Goal: Task Accomplishment & Management: Manage account settings

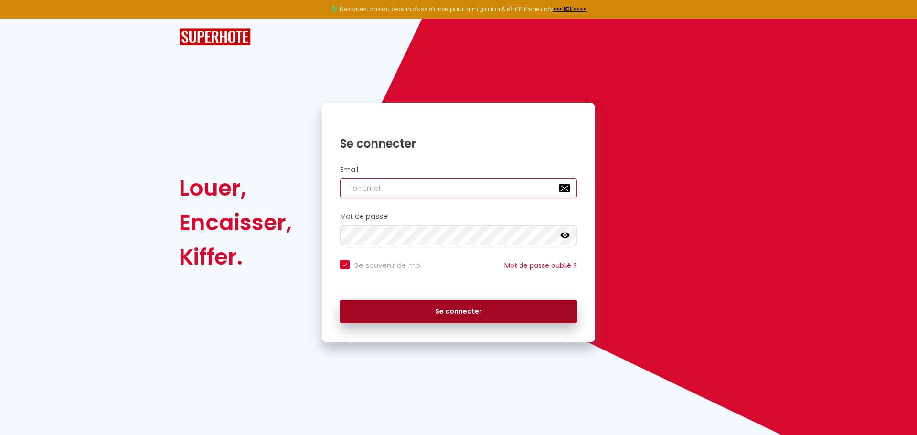
type input "[PERSON_NAME][EMAIL_ADDRESS][DOMAIN_NAME]"
click at [455, 308] on button "Se connecter" at bounding box center [458, 312] width 237 height 24
checkbox input "true"
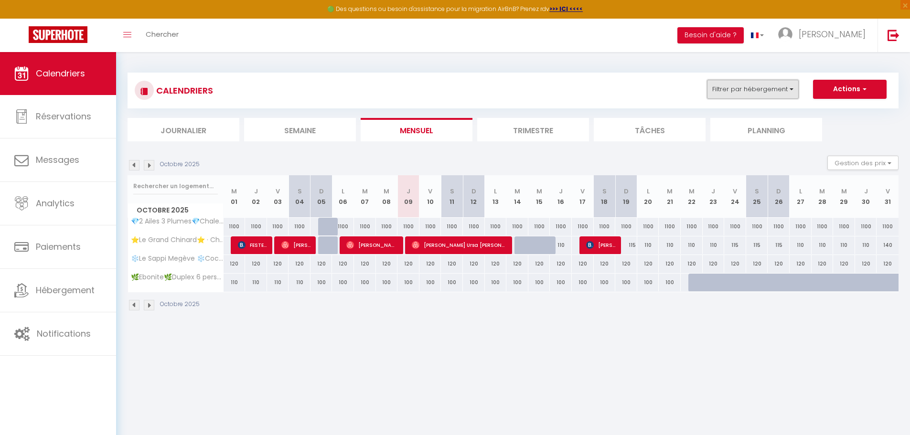
click at [780, 90] on button "Filtrer par hébergement" at bounding box center [753, 89] width 92 height 19
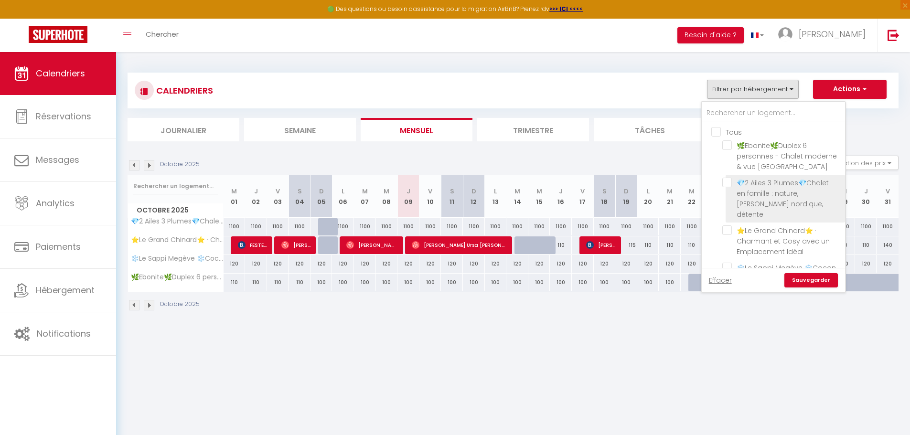
click at [729, 181] on input "💎2 Ailes 3 Plumes💎Chalet en famille : nature, [PERSON_NAME] nordique, détente" at bounding box center [781, 183] width 119 height 10
checkbox input "true"
checkbox input "false"
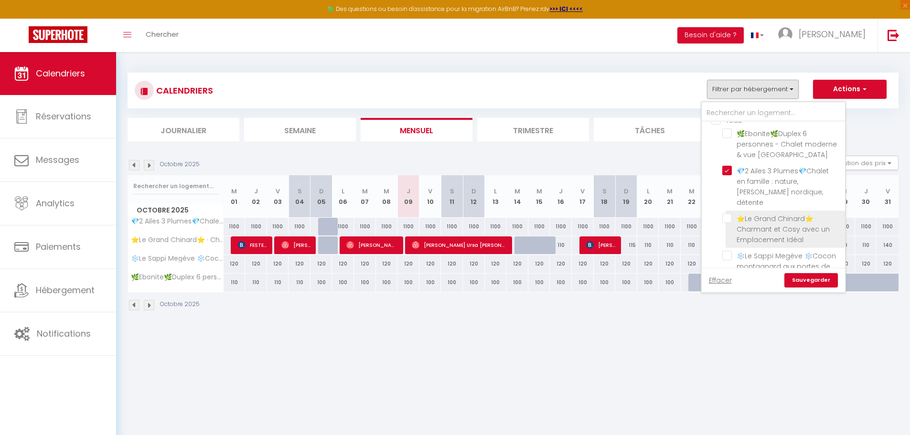
scroll to position [23, 0]
click at [818, 279] on link "Sauvegarder" at bounding box center [811, 280] width 54 height 14
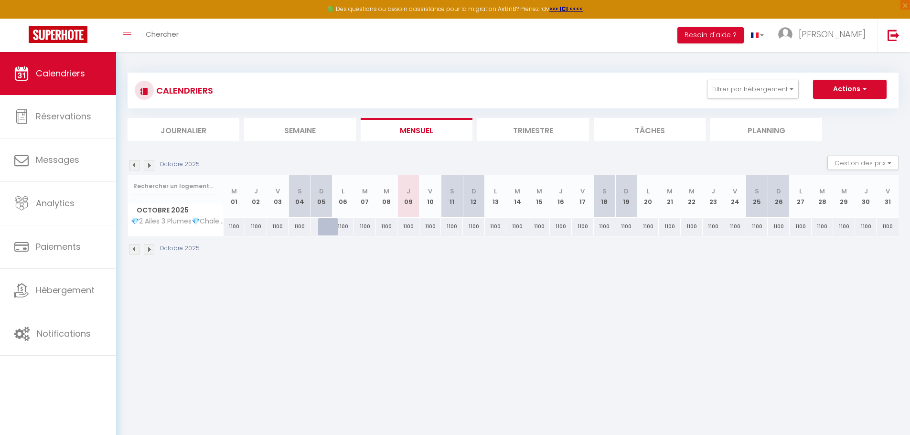
click at [151, 250] on img at bounding box center [149, 249] width 11 height 11
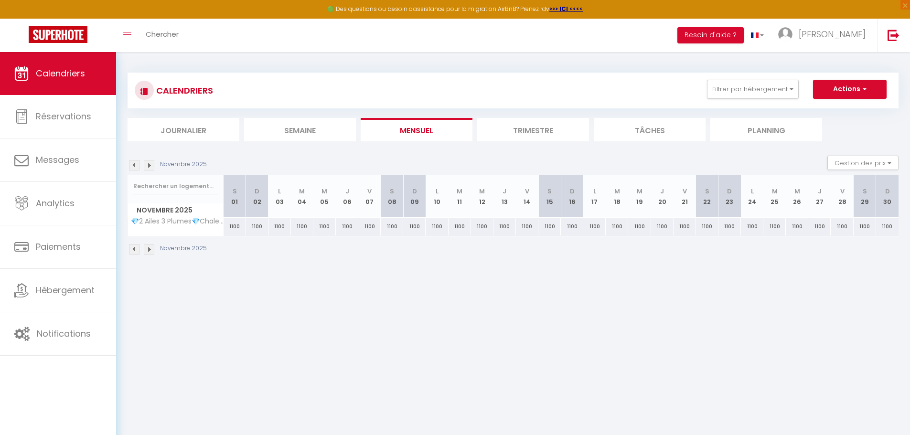
click at [151, 250] on img at bounding box center [149, 249] width 11 height 11
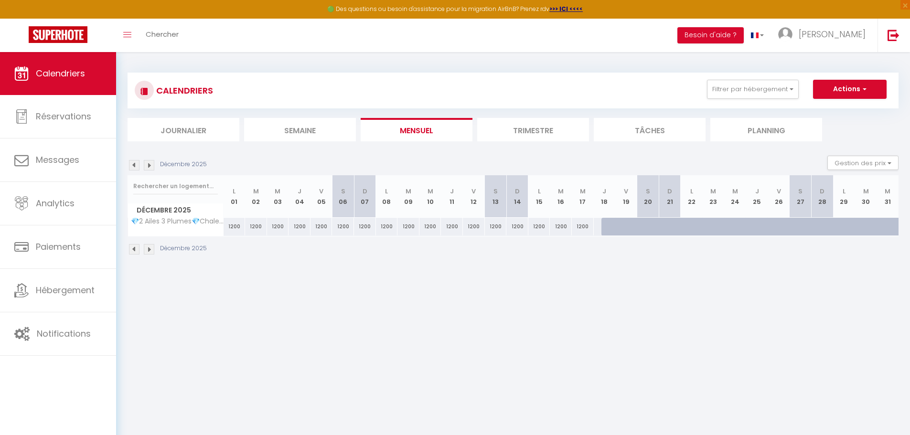
click at [151, 250] on img at bounding box center [149, 249] width 11 height 11
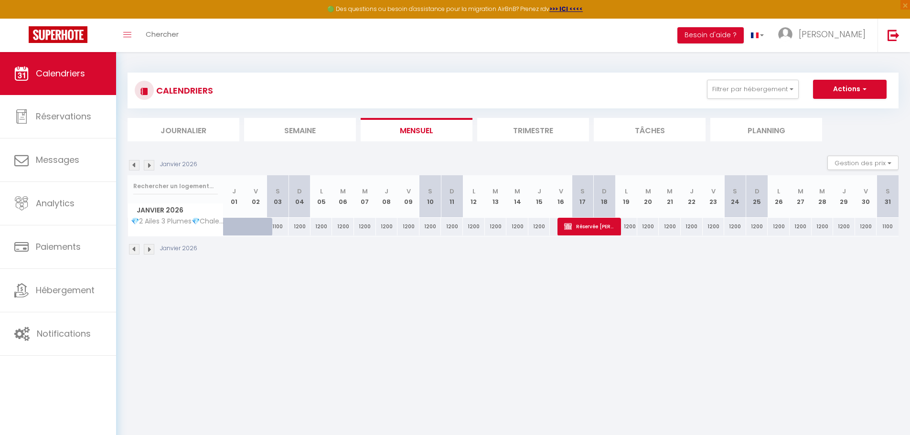
click at [150, 248] on img at bounding box center [149, 249] width 11 height 11
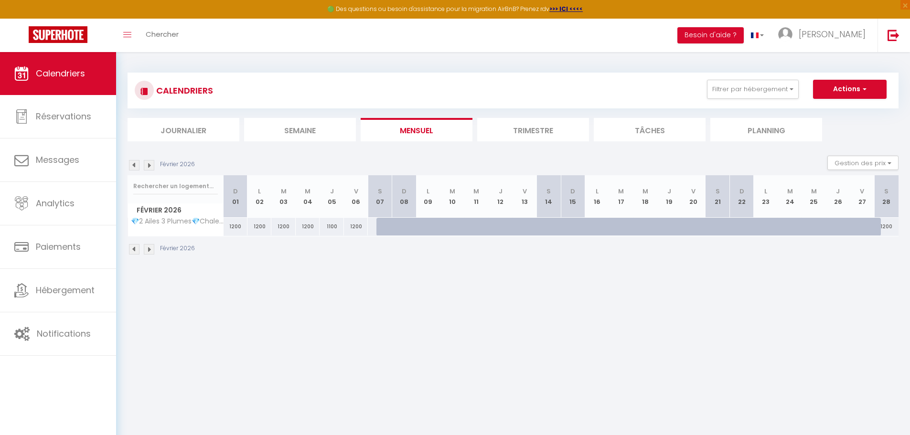
click at [126, 249] on div "CALENDRIERS Filtrer par hébergement Tous 🌿Ebonite🌿Duplex 6 personnes - Chalet m…" at bounding box center [513, 164] width 794 height 224
click at [135, 249] on img at bounding box center [134, 249] width 11 height 11
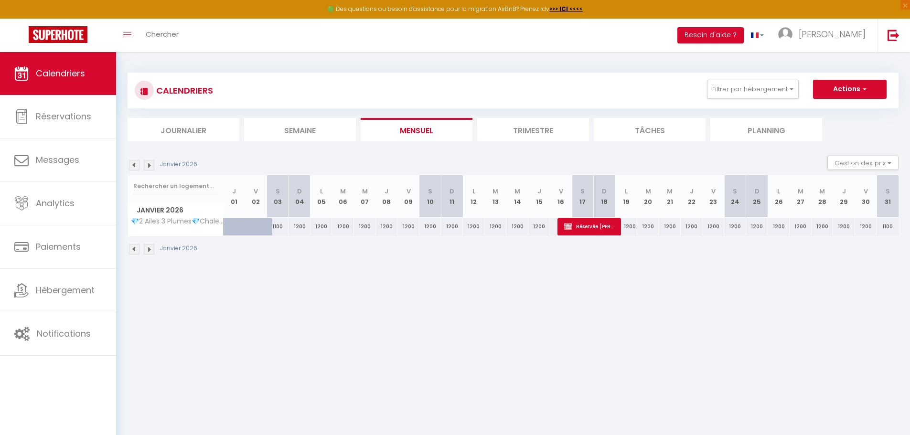
click at [144, 248] on img at bounding box center [149, 249] width 11 height 11
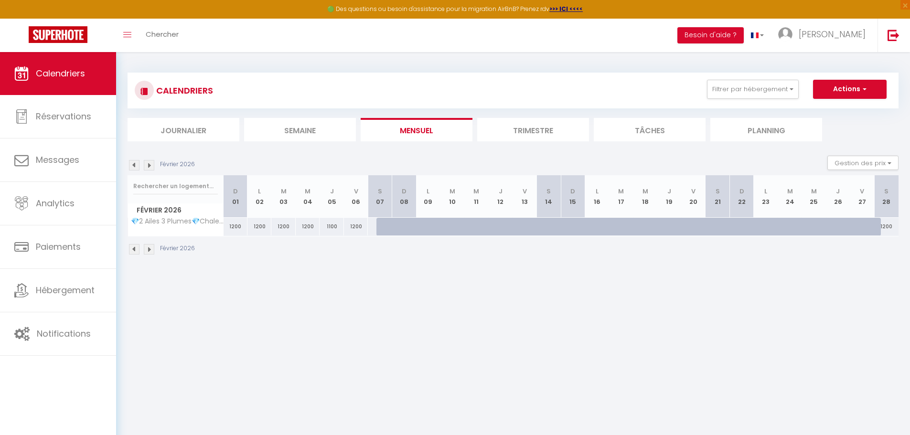
click at [135, 247] on img at bounding box center [134, 249] width 11 height 11
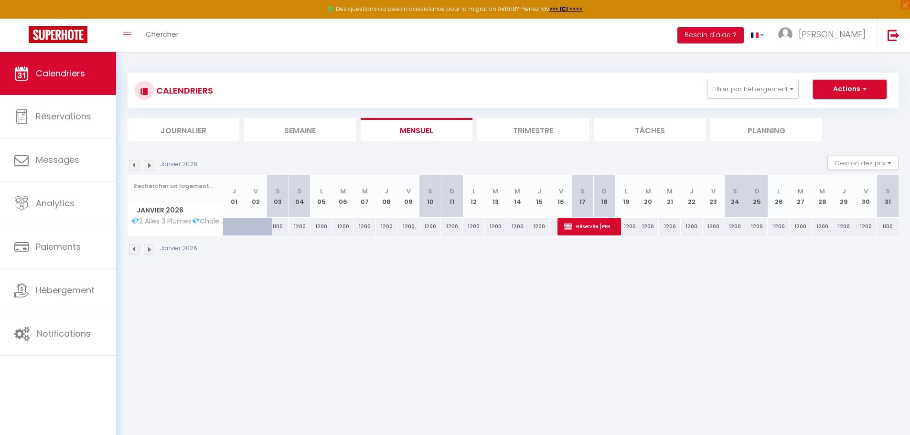
click at [860, 90] on button "Actions" at bounding box center [850, 89] width 74 height 19
click at [890, 231] on div "1100" at bounding box center [888, 227] width 22 height 18
type input "1100"
select select "1"
type input "[PERSON_NAME] 31 Janvier 2026"
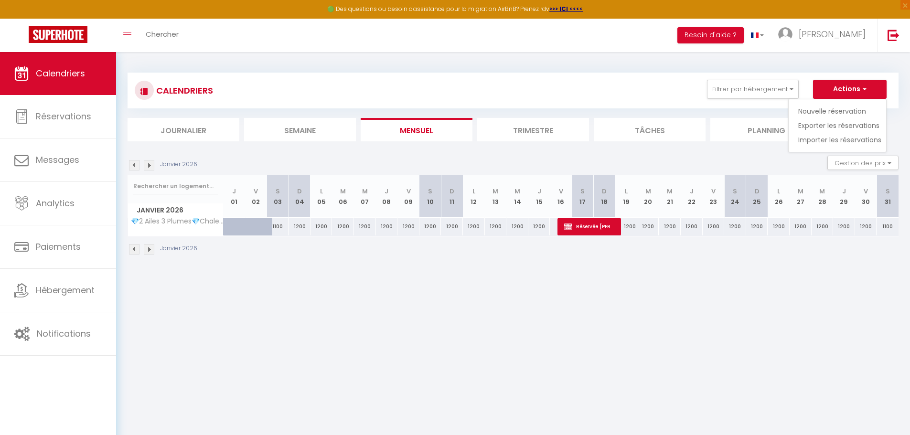
type input "Dim 01 Février 2026"
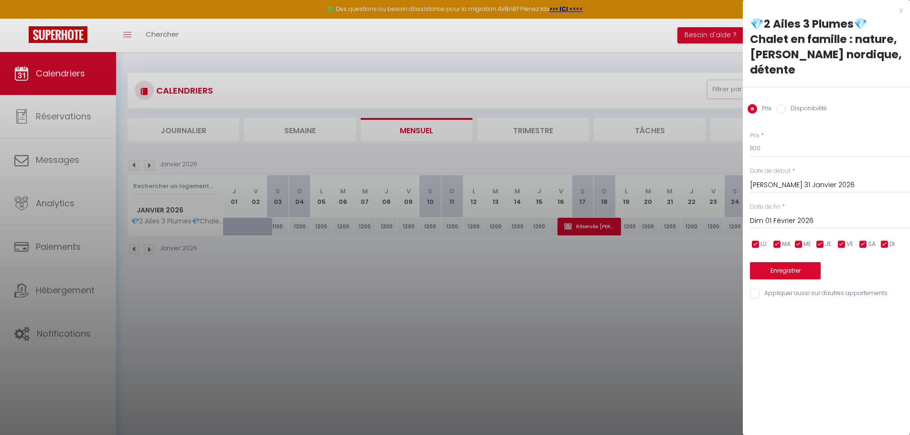
click at [789, 104] on label "Disponibilité" at bounding box center [806, 109] width 41 height 11
click at [786, 104] on input "Disponibilité" at bounding box center [781, 109] width 10 height 10
radio input "true"
radio input "false"
click at [782, 216] on input "Dim 01 Février 2026" at bounding box center [830, 222] width 160 height 12
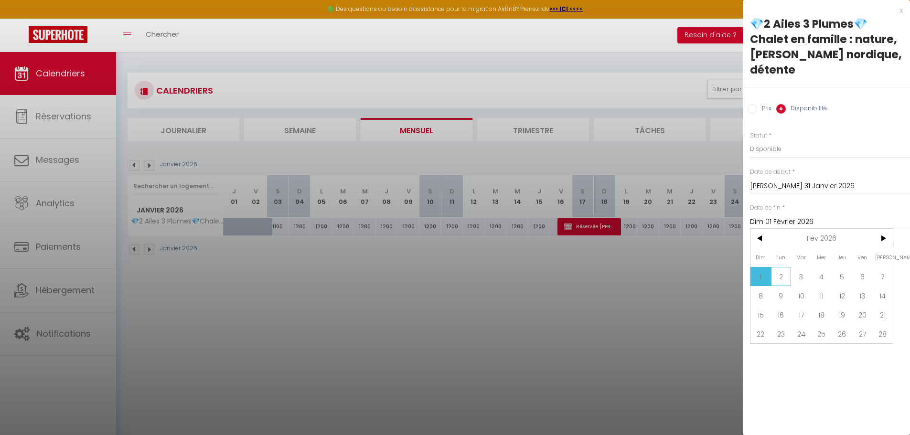
click at [782, 267] on span "2" at bounding box center [781, 276] width 21 height 19
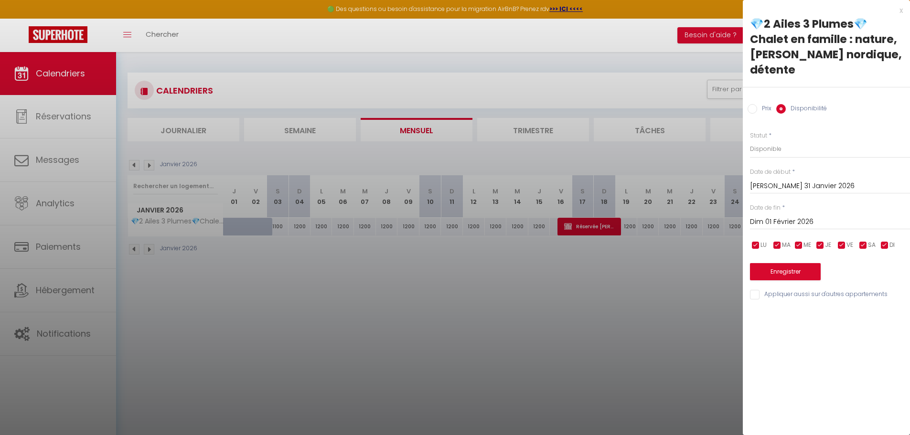
type input "Lun 02 Février 2026"
click at [778, 140] on select "Disponible Indisponible" at bounding box center [830, 149] width 160 height 18
select select "0"
click at [750, 140] on select "Disponible Indisponible" at bounding box center [830, 149] width 160 height 18
click at [768, 263] on button "Enregistrer" at bounding box center [785, 271] width 71 height 17
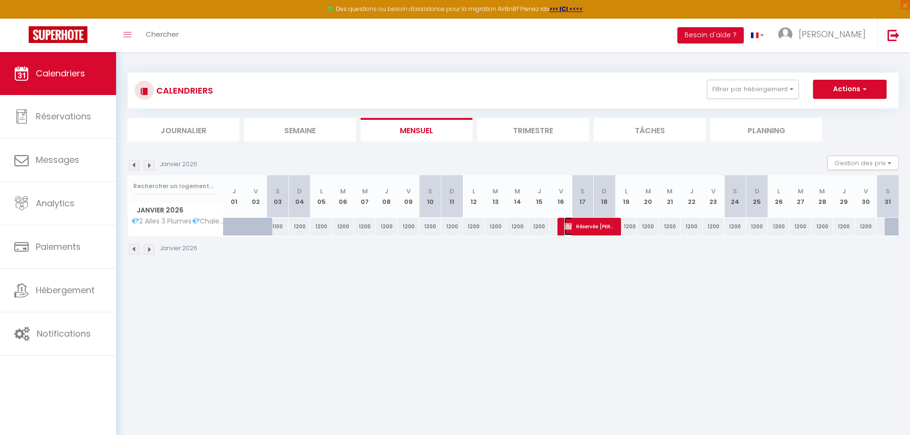
click at [591, 225] on span "Réservée [PERSON_NAME]" at bounding box center [589, 226] width 51 height 18
select select "OK"
select select "KO"
select select "0"
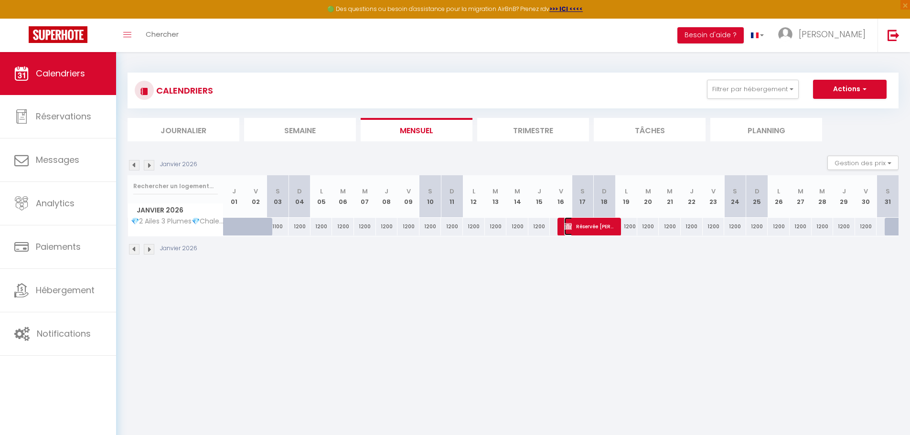
select select "1"
select select
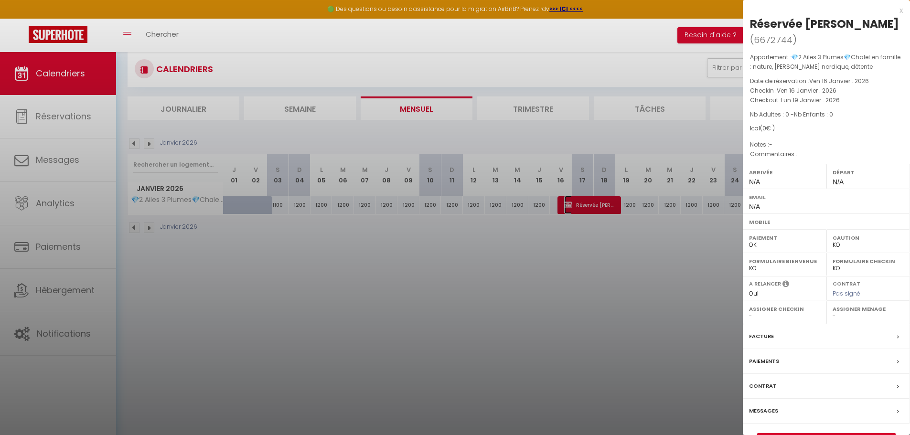
scroll to position [0, 0]
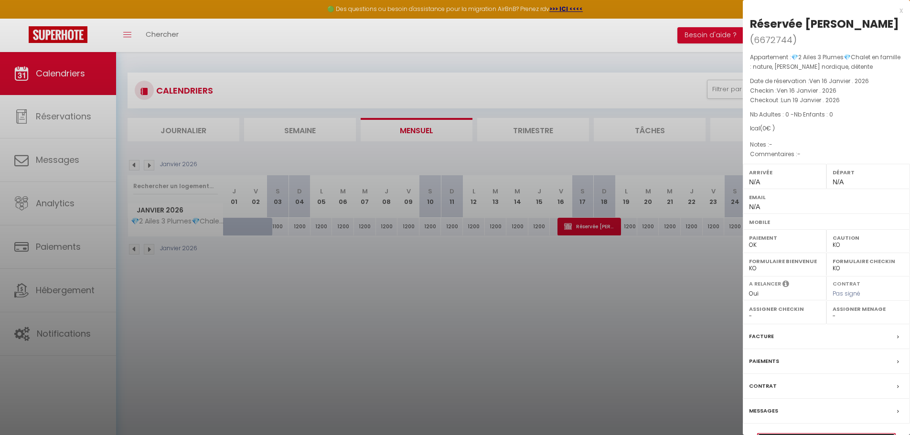
click at [827, 434] on link "Détails de la réservation" at bounding box center [827, 440] width 138 height 12
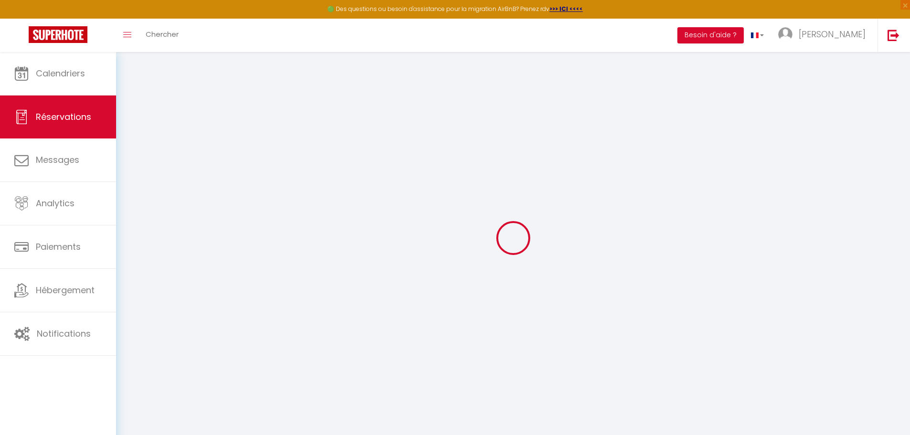
type input "Réservée"
type input "[PERSON_NAME]"
select select
select select "66037"
select select "1"
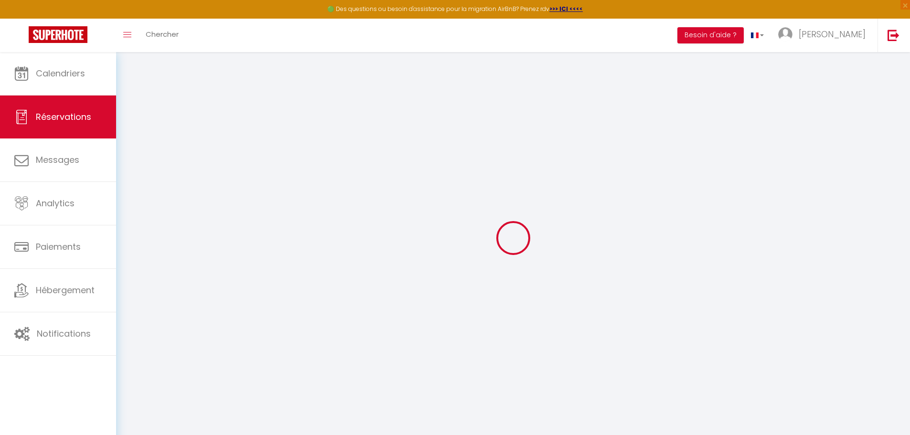
type input "Ven 16 Janvier 2026"
select select
type input "Lun 19 Janvier 2026"
select select
type input "0"
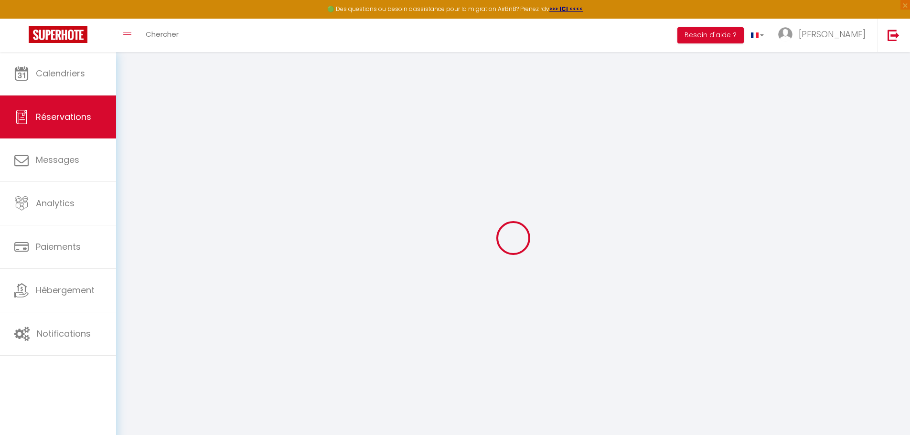
select select "12"
select select
checkbox input "false"
type input "0"
select select "73"
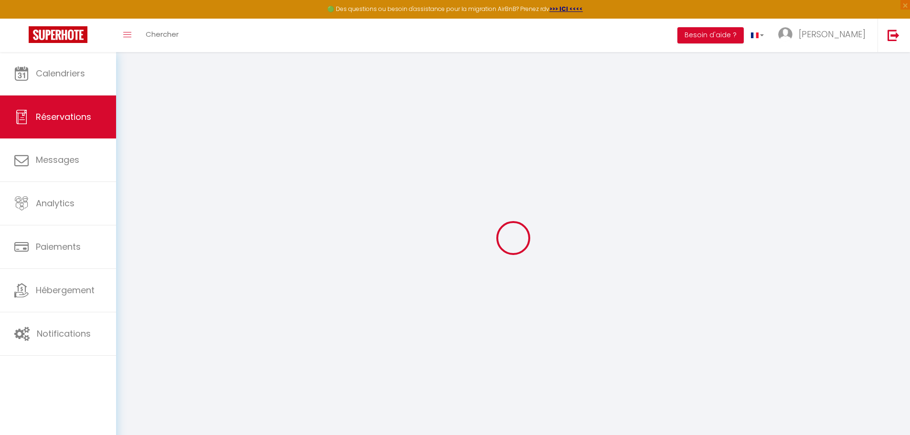
type input "0"
select select
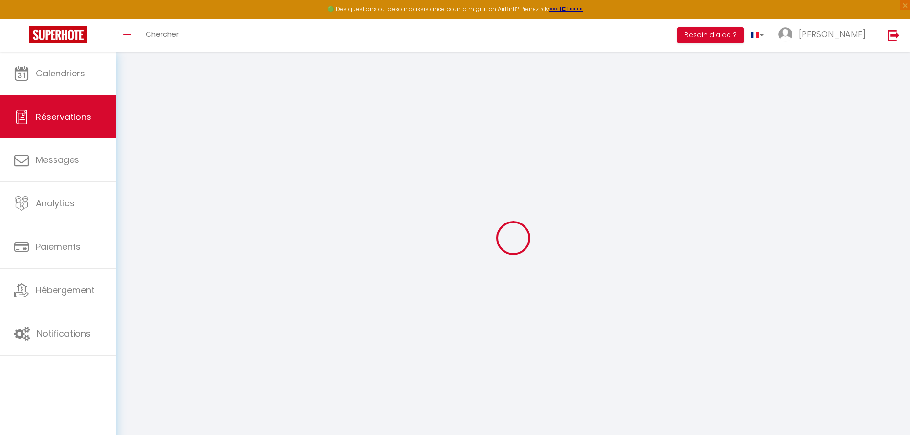
select select
select select "14"
checkbox input "false"
select select
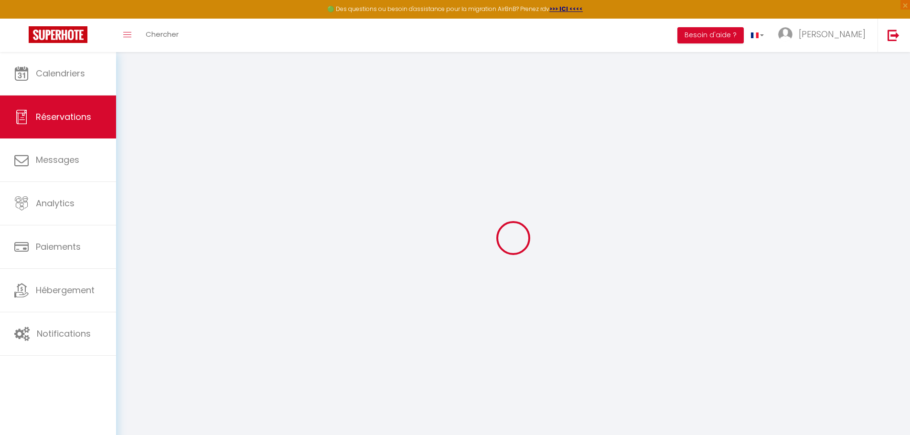
select select
checkbox input "false"
select select
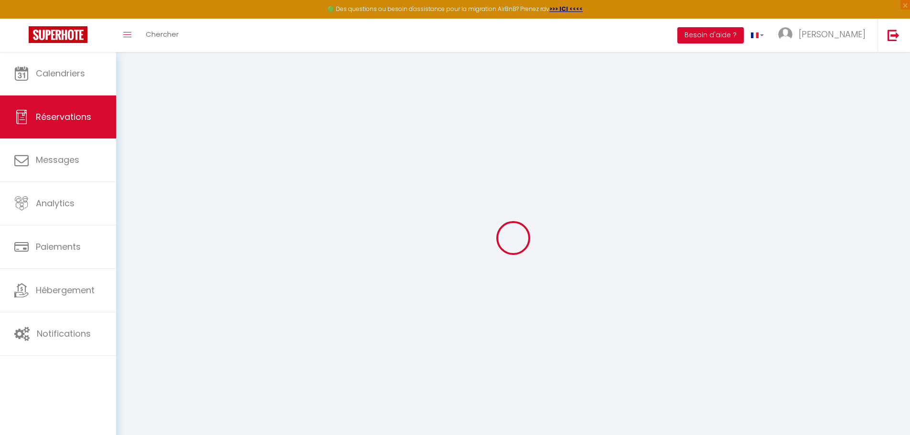
checkbox input "false"
select select
checkbox input "false"
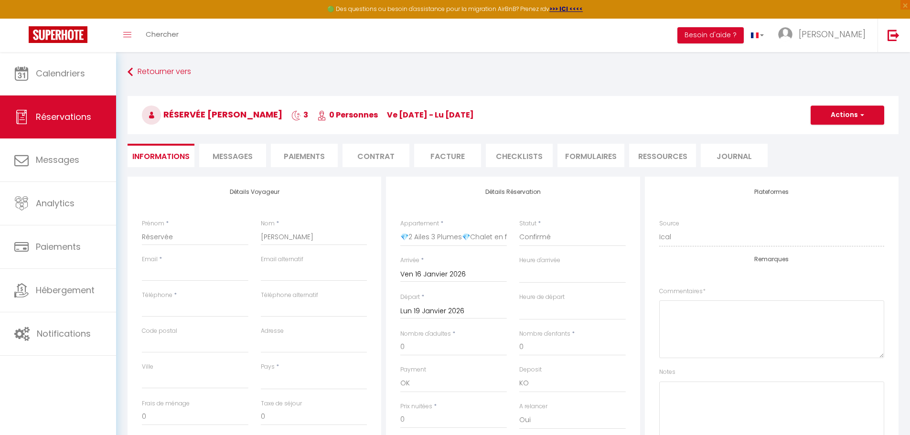
select select
checkbox input "false"
select select
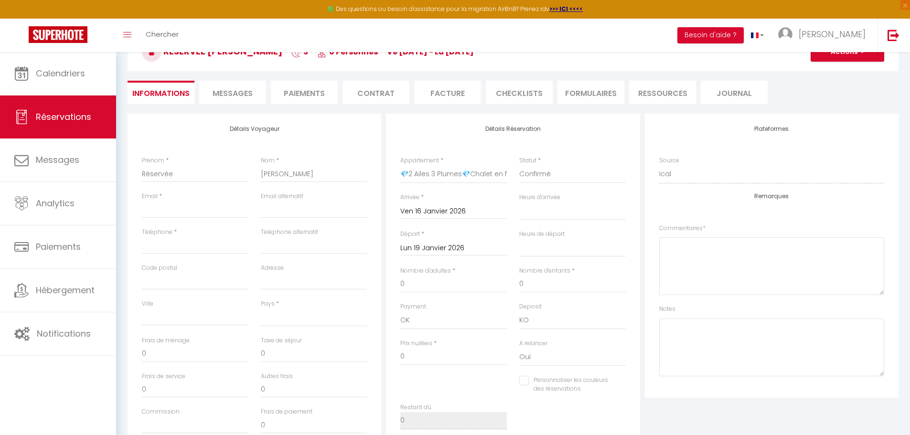
scroll to position [41, 0]
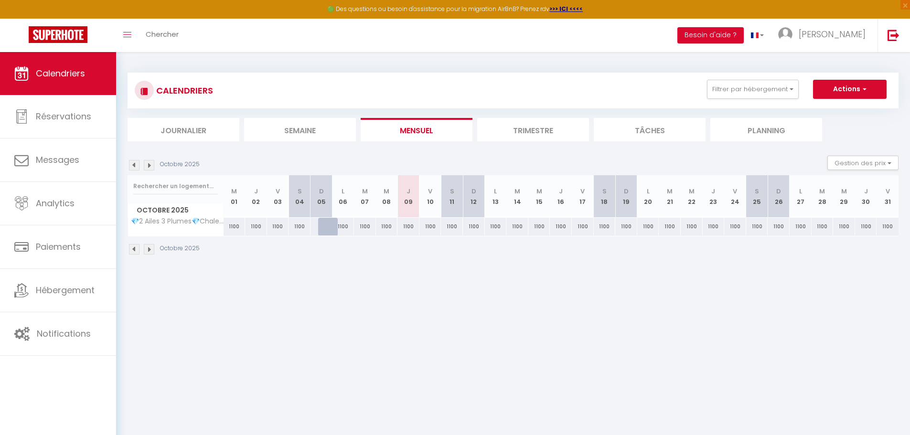
click at [150, 247] on img at bounding box center [149, 249] width 11 height 11
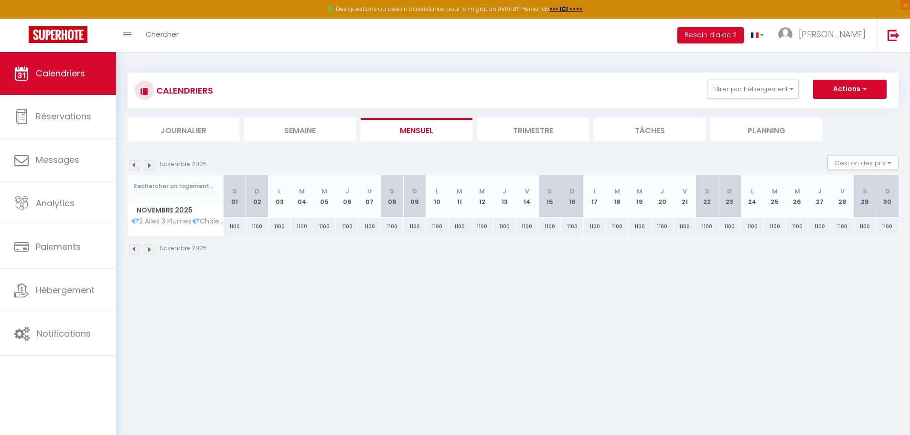
click at [150, 247] on img at bounding box center [149, 249] width 11 height 11
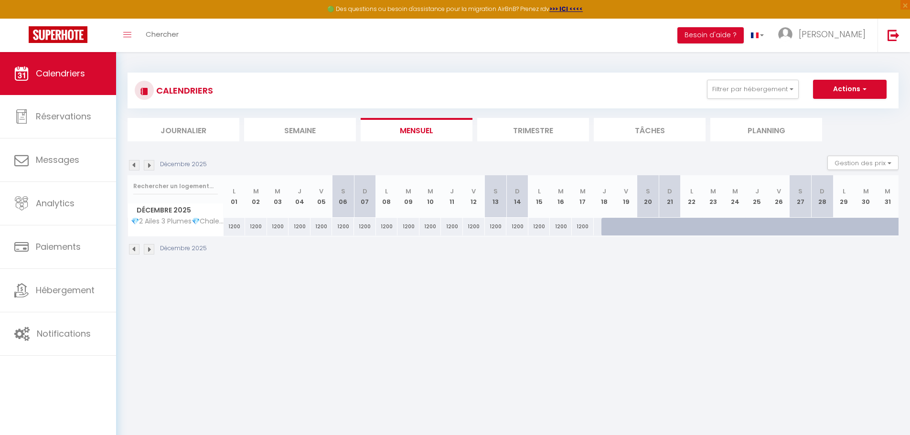
click at [150, 247] on img at bounding box center [149, 249] width 11 height 11
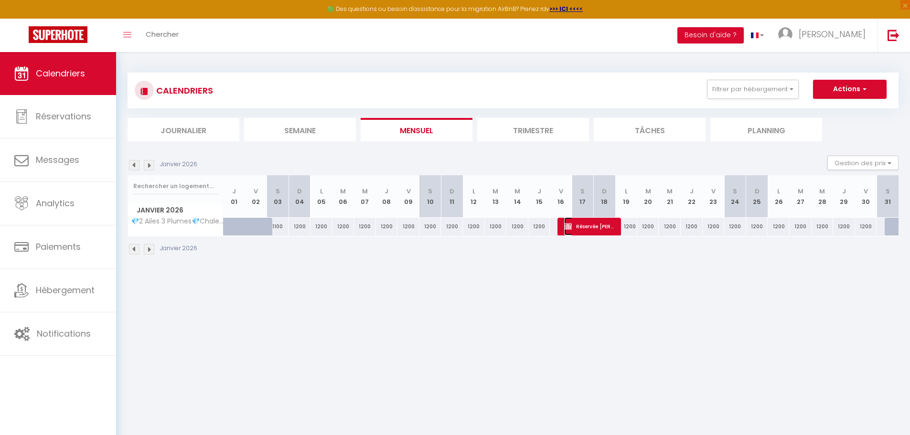
click at [567, 227] on img at bounding box center [568, 227] width 8 height 8
select select "OK"
select select "KO"
select select "0"
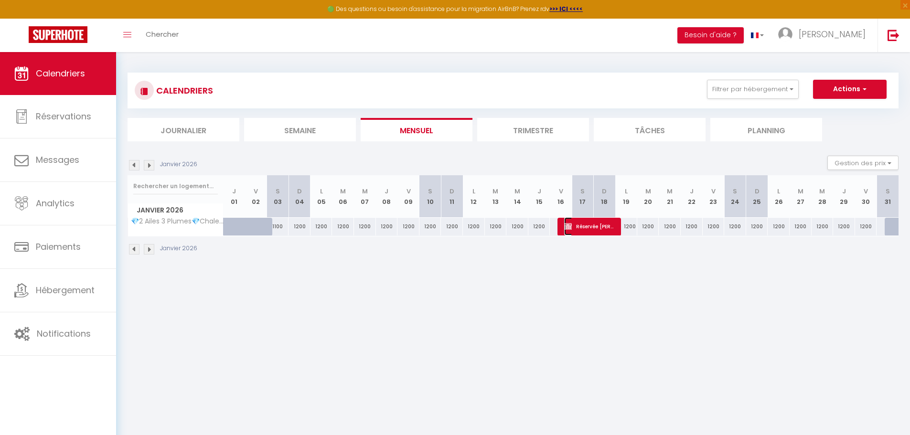
select select "1"
select select
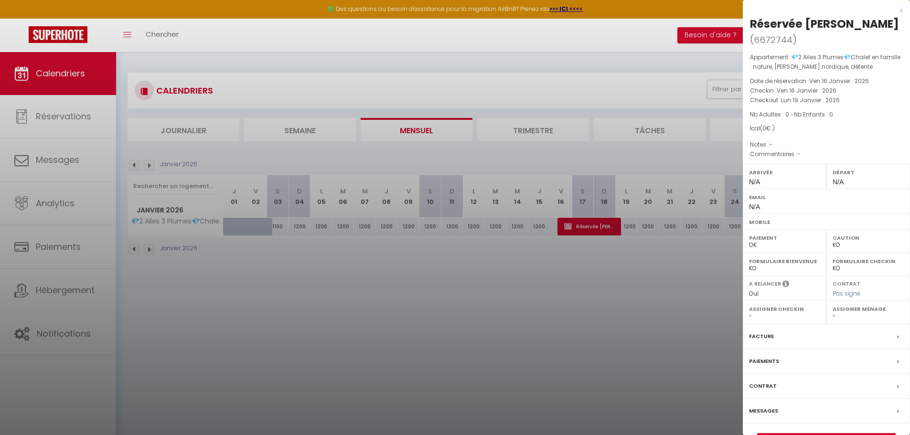
click at [592, 268] on div at bounding box center [455, 217] width 910 height 435
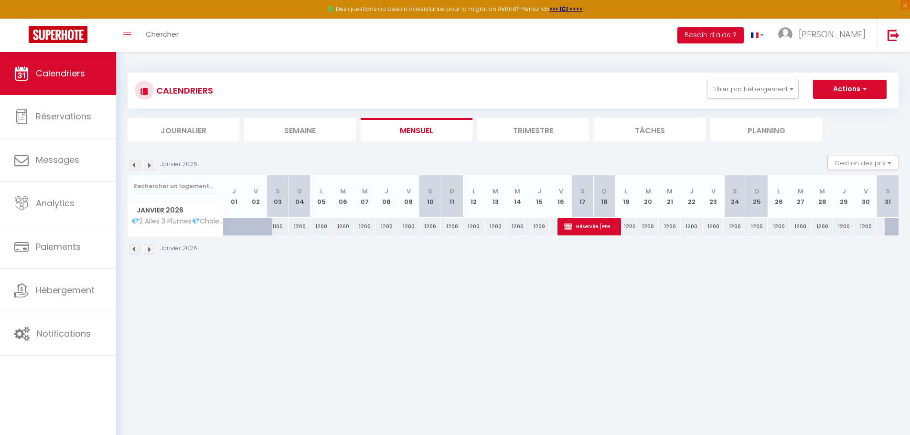
click at [764, 129] on li "Planning" at bounding box center [766, 129] width 112 height 23
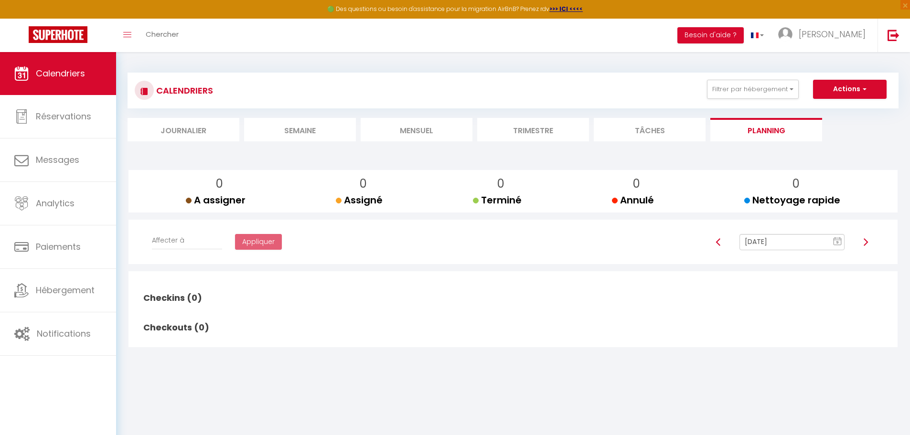
click at [649, 127] on li "Tâches" at bounding box center [650, 129] width 112 height 23
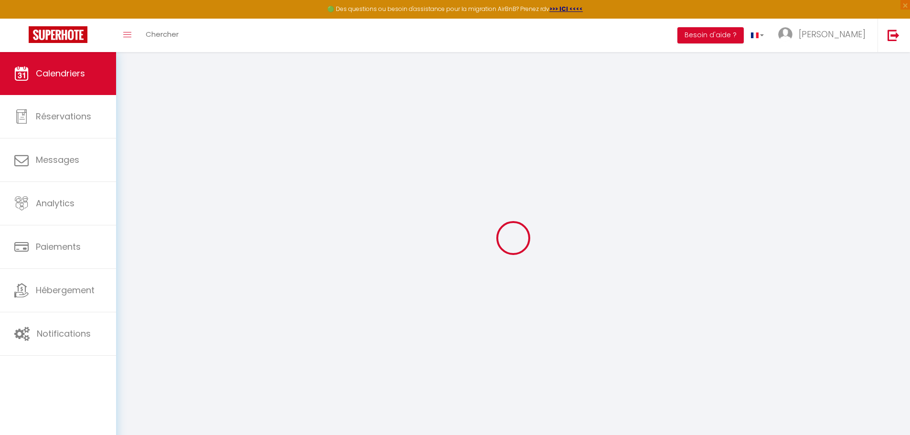
select select
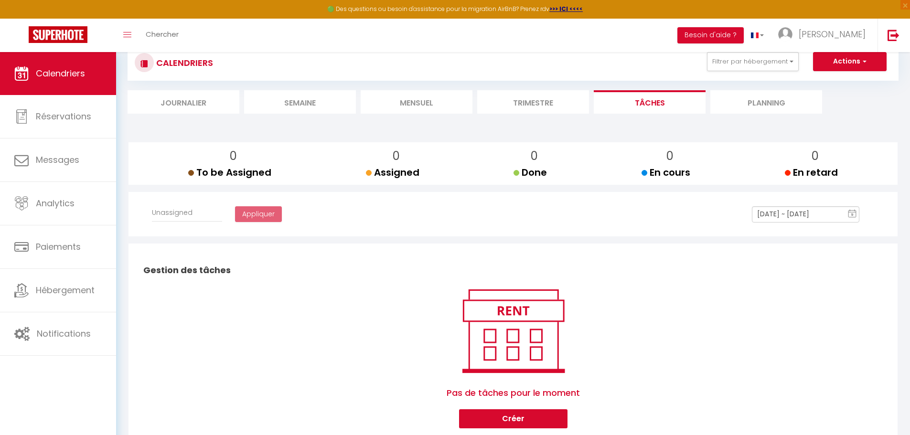
scroll to position [56, 0]
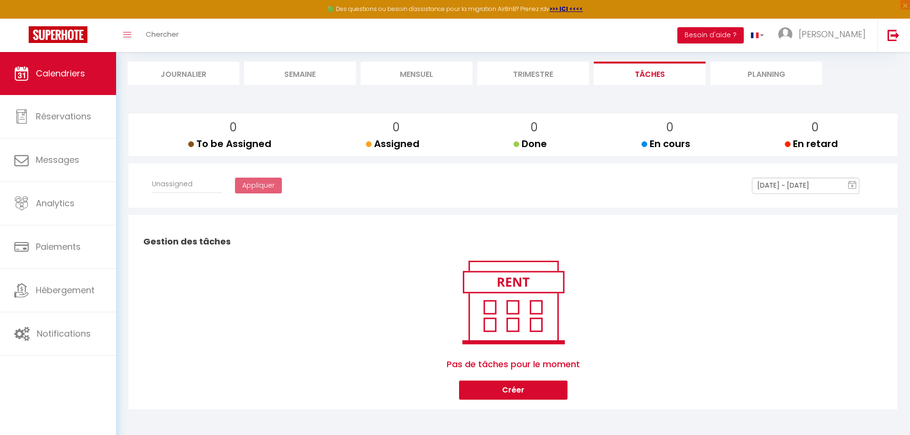
click at [518, 74] on li "Trimestre" at bounding box center [533, 73] width 112 height 23
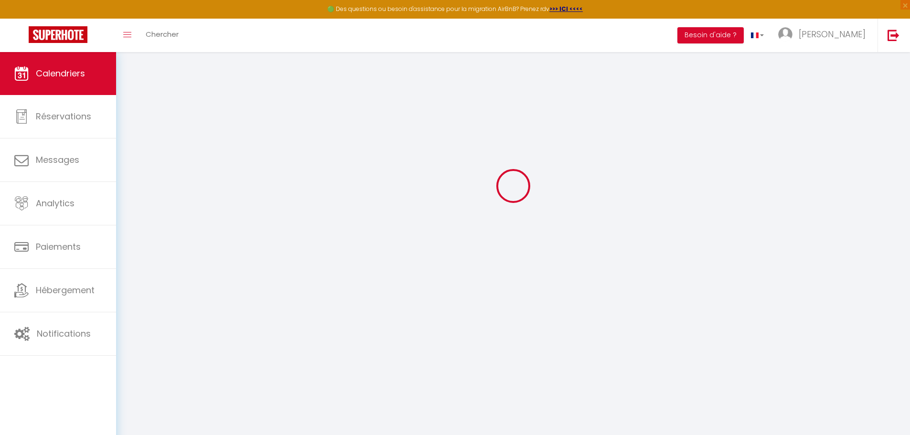
scroll to position [52, 0]
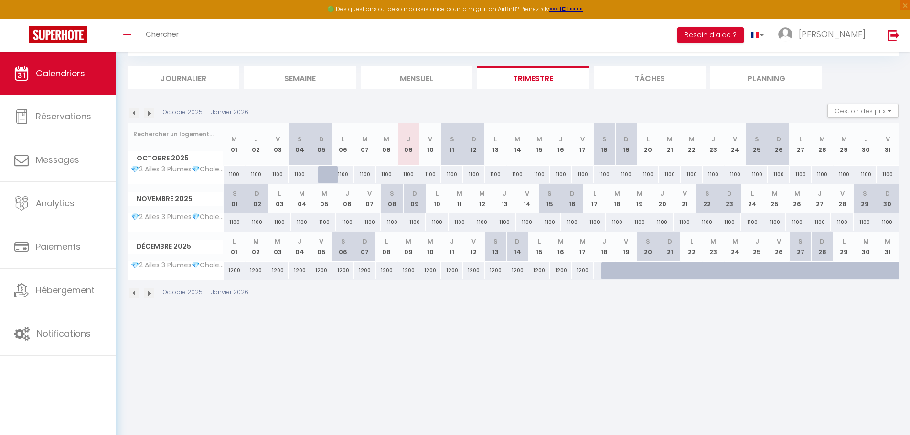
click at [151, 293] on img at bounding box center [149, 293] width 11 height 11
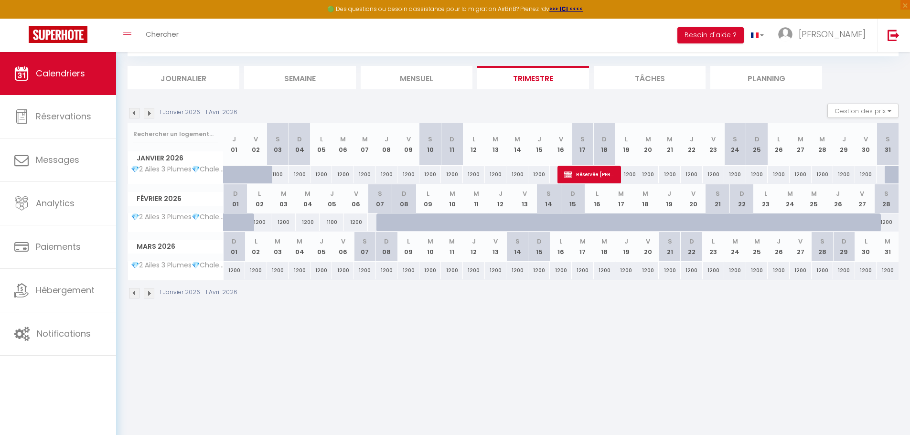
click at [801, 174] on div "1200" at bounding box center [801, 175] width 22 height 18
type input "1200"
type input "[DATE] Janvier 2026"
type input "Mer 28 Janvier 2026"
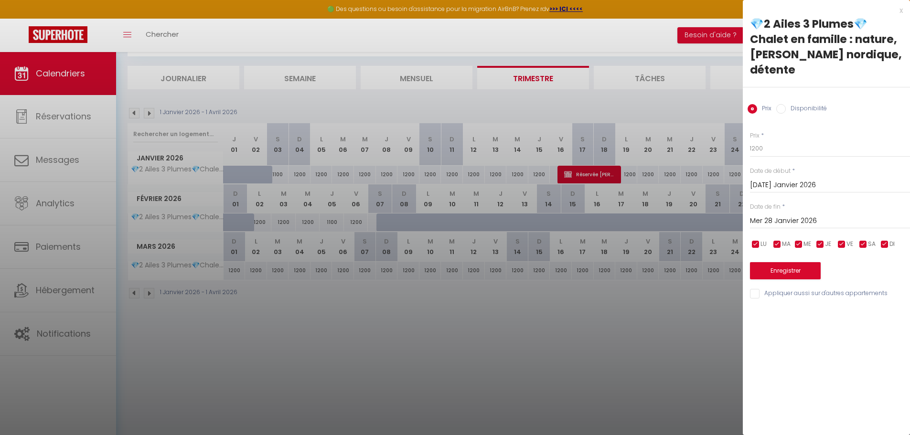
click at [795, 104] on label "Disponibilité" at bounding box center [806, 109] width 41 height 11
click at [786, 104] on input "Disponibilité" at bounding box center [781, 109] width 10 height 10
radio input "true"
radio input "false"
click at [781, 140] on select "Disponible Indisponible" at bounding box center [830, 149] width 160 height 18
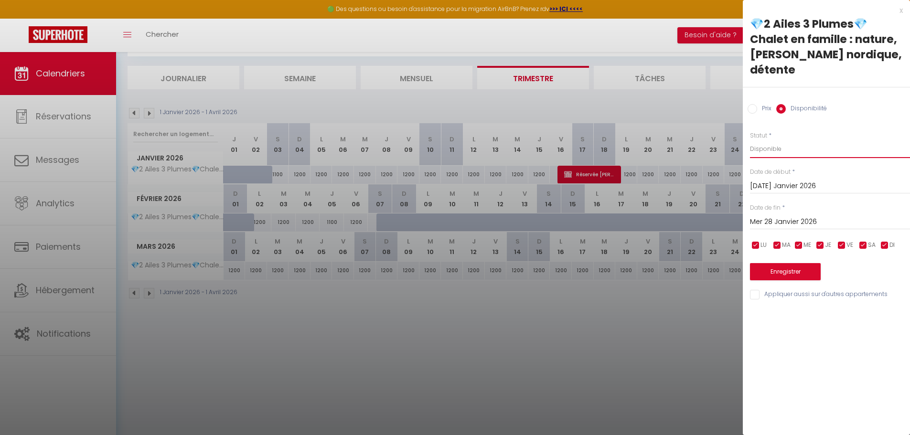
select select "0"
click at [750, 140] on select "Disponible Indisponible" at bounding box center [830, 149] width 160 height 18
click at [786, 263] on button "Enregistrer" at bounding box center [785, 271] width 71 height 17
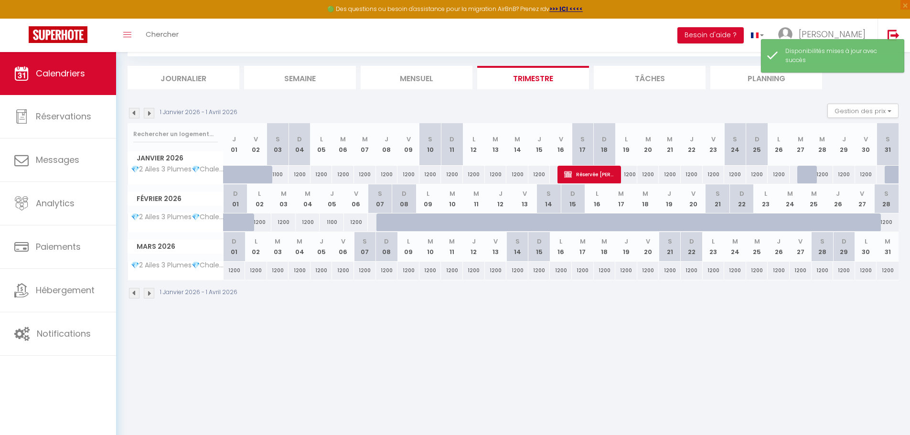
click at [806, 177] on div at bounding box center [808, 175] width 22 height 18
select select "1"
type input "[DATE] Janvier 2026"
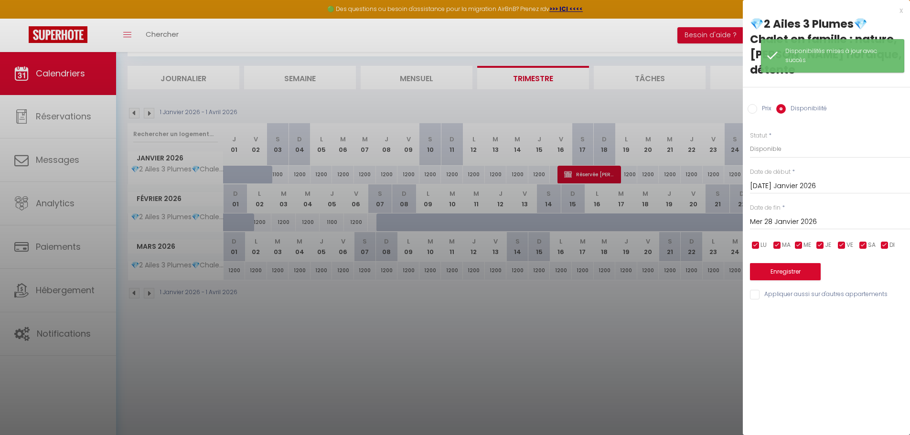
click at [788, 216] on input "Mer 28 Janvier 2026" at bounding box center [830, 222] width 160 height 12
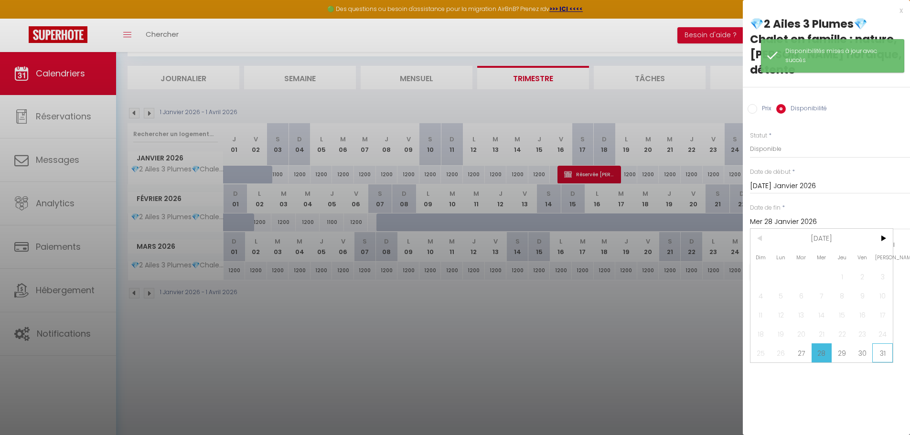
click at [878, 343] on span "31" at bounding box center [882, 352] width 21 height 19
type input "[PERSON_NAME] 31 Janvier 2026"
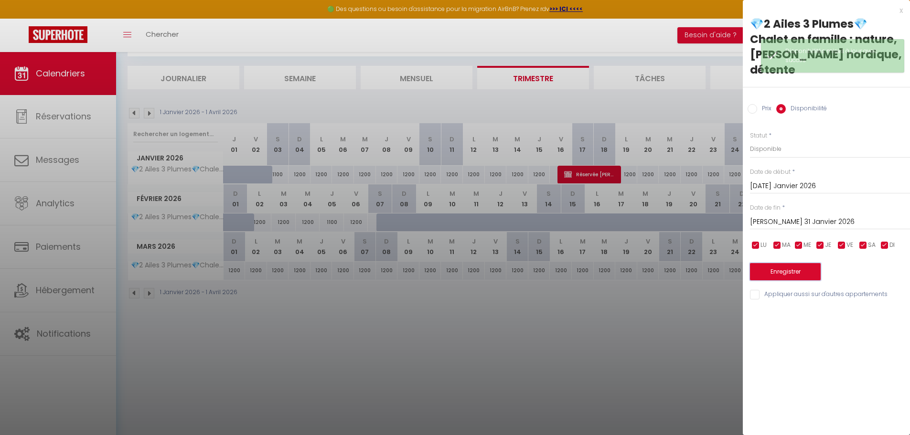
click at [781, 263] on button "Enregistrer" at bounding box center [785, 271] width 71 height 17
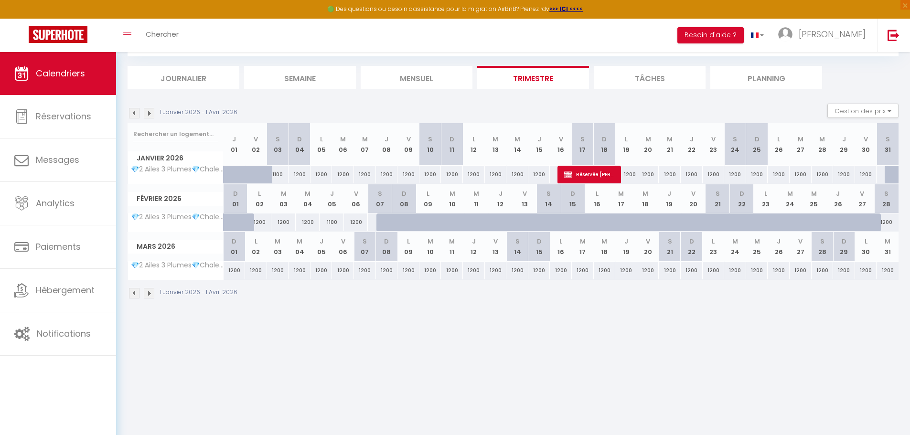
click at [795, 175] on div "1200" at bounding box center [801, 175] width 22 height 18
select select "1"
type input "[DATE] Janvier 2026"
type input "Mer 28 Janvier 2026"
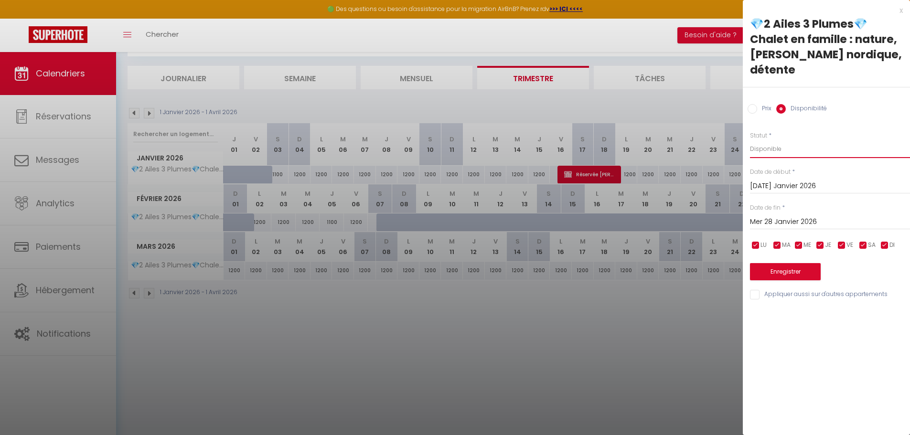
click at [774, 140] on select "Disponible Indisponible" at bounding box center [830, 149] width 160 height 18
select select "0"
click at [750, 140] on select "Disponible Indisponible" at bounding box center [830, 149] width 160 height 18
click at [781, 216] on input "Mer 28 Janvier 2026" at bounding box center [830, 222] width 160 height 12
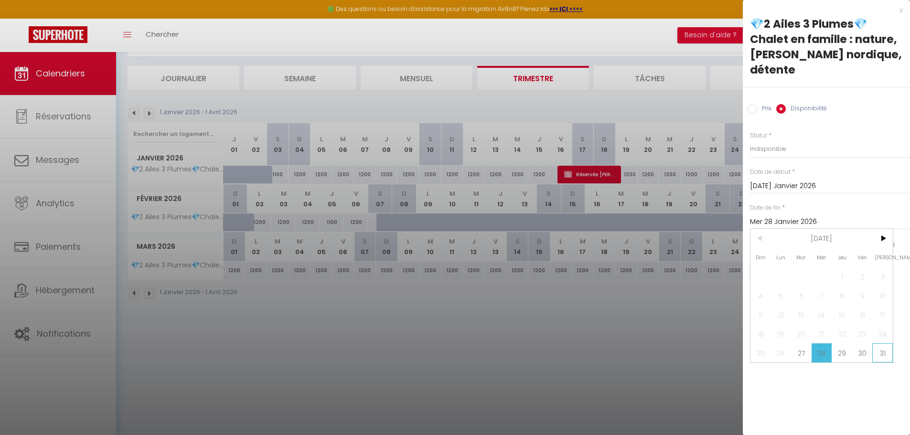
click at [878, 343] on span "31" at bounding box center [882, 352] width 21 height 19
type input "[PERSON_NAME] 31 Janvier 2026"
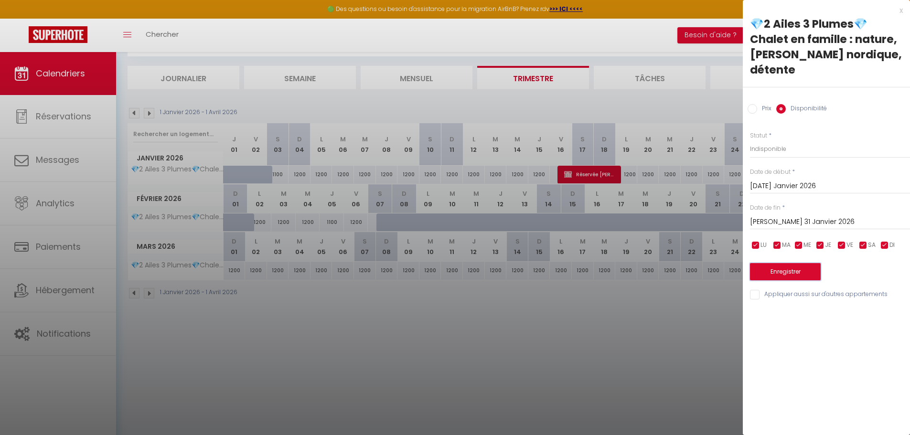
click at [777, 263] on button "Enregistrer" at bounding box center [785, 271] width 71 height 17
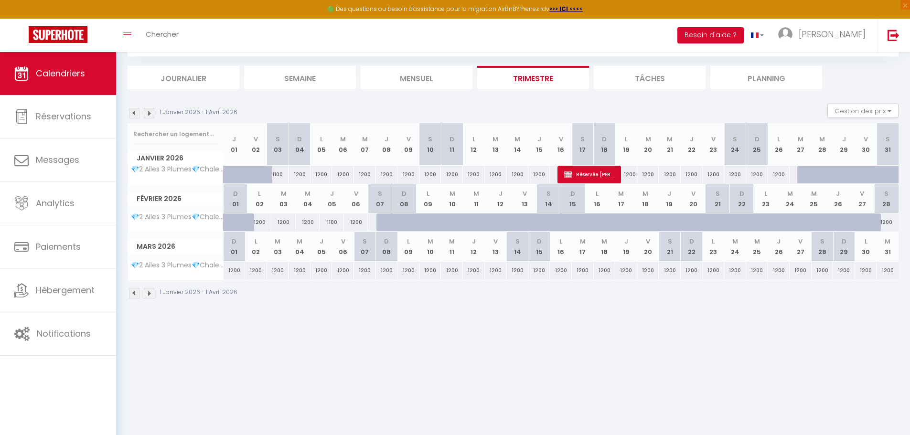
click at [137, 294] on img at bounding box center [134, 293] width 11 height 11
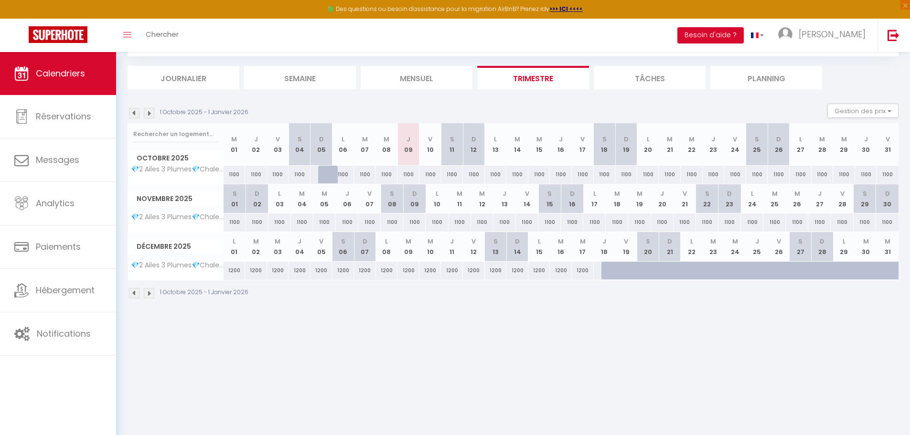
click at [149, 293] on img at bounding box center [149, 293] width 11 height 11
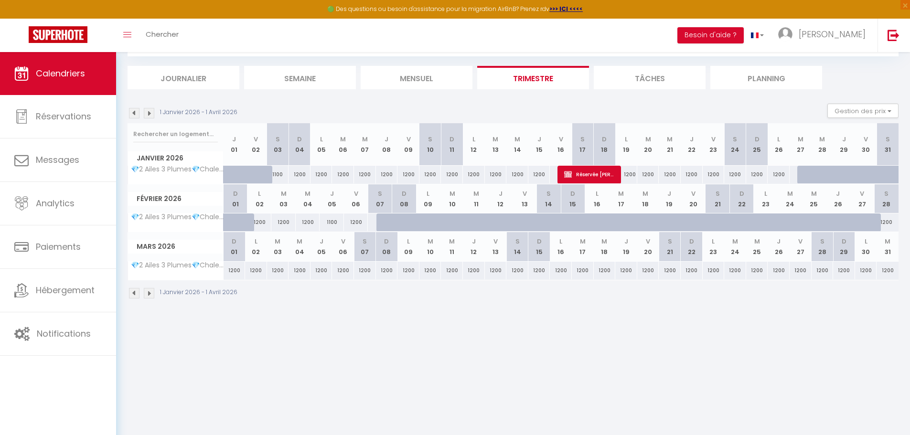
click at [131, 290] on img at bounding box center [134, 293] width 11 height 11
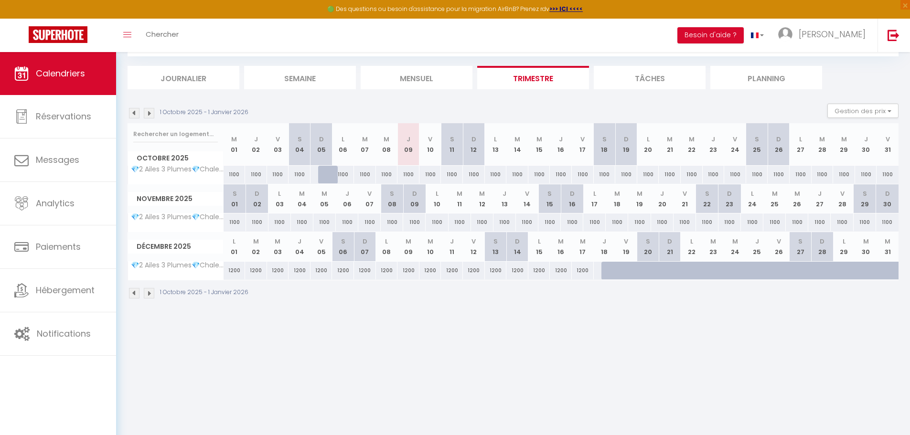
click at [152, 291] on img at bounding box center [149, 293] width 11 height 11
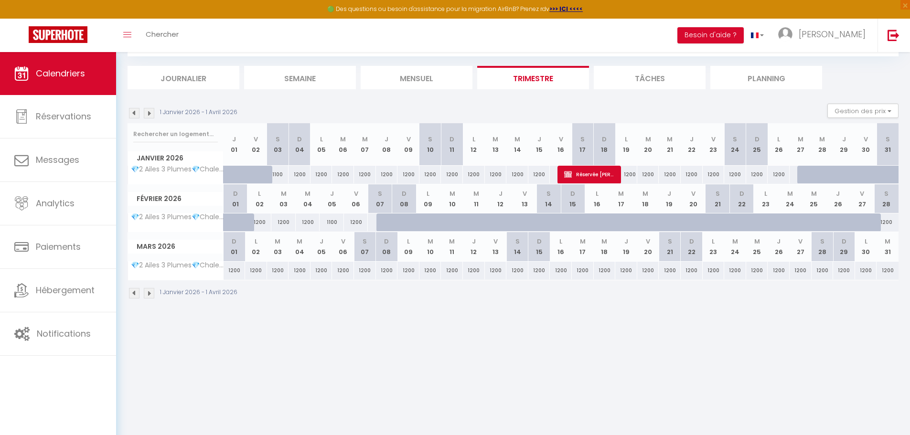
click at [132, 291] on img at bounding box center [134, 293] width 11 height 11
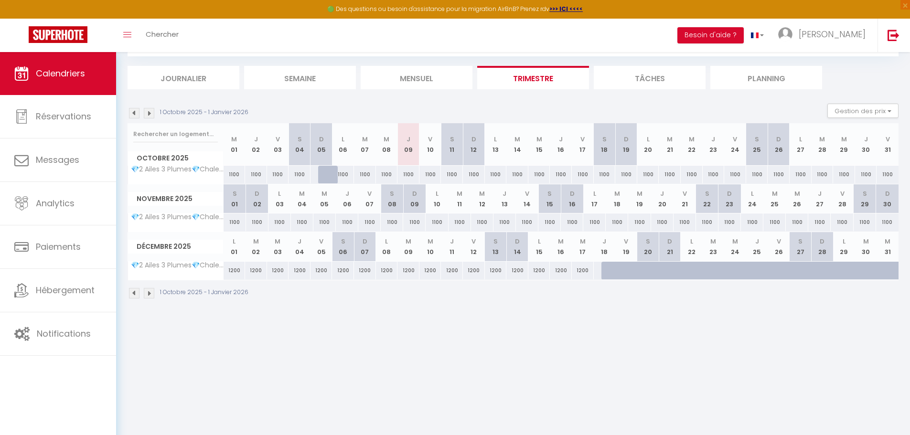
click at [152, 293] on img at bounding box center [149, 293] width 11 height 11
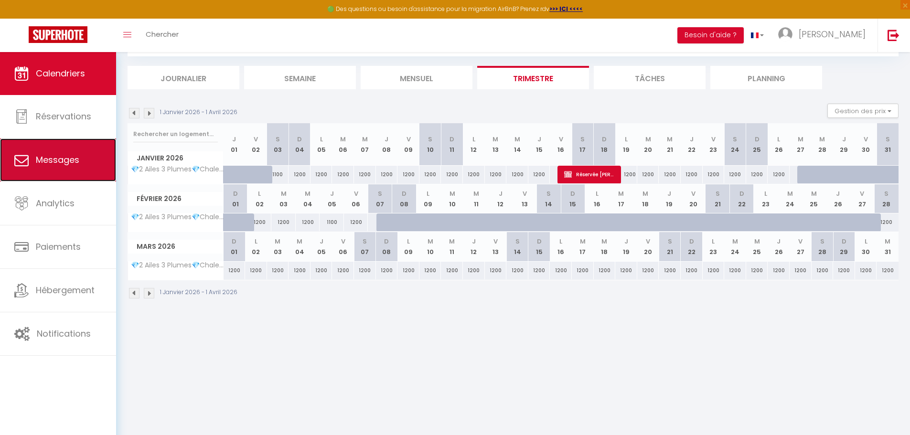
click at [58, 163] on span "Messages" at bounding box center [57, 160] width 43 height 12
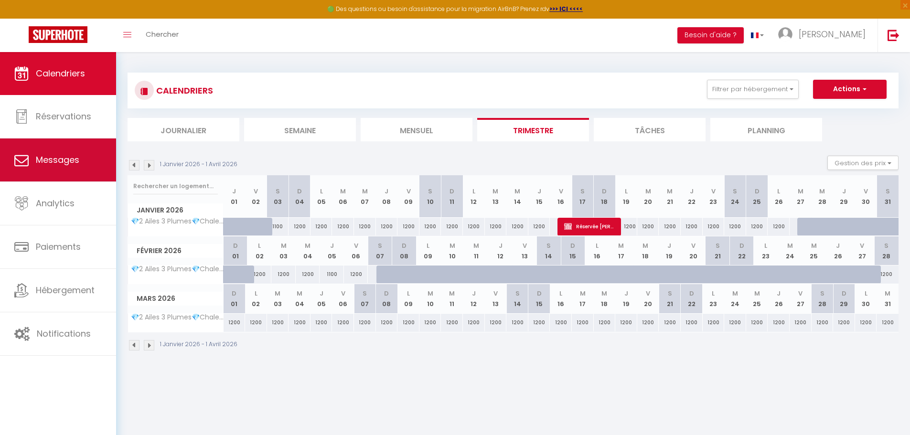
select select "message"
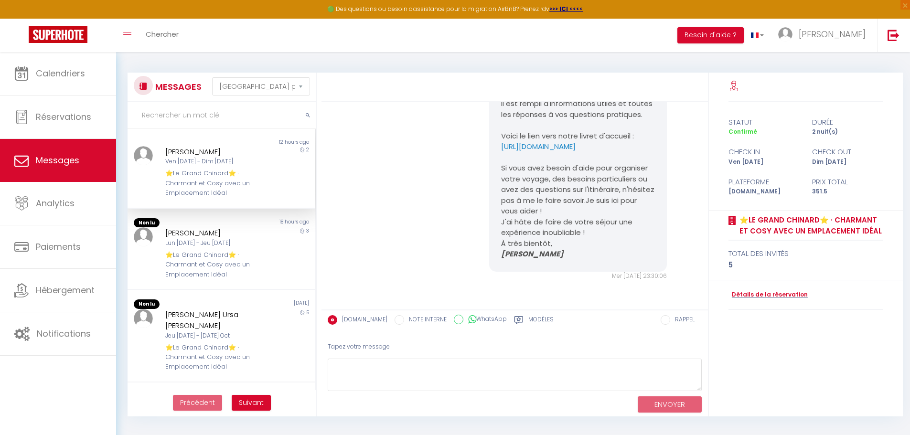
scroll to position [259, 0]
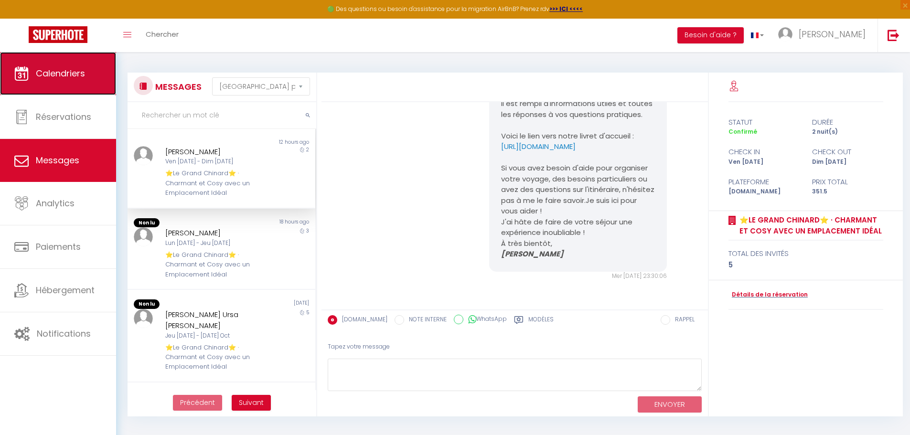
click at [52, 75] on span "Calendriers" at bounding box center [60, 73] width 49 height 12
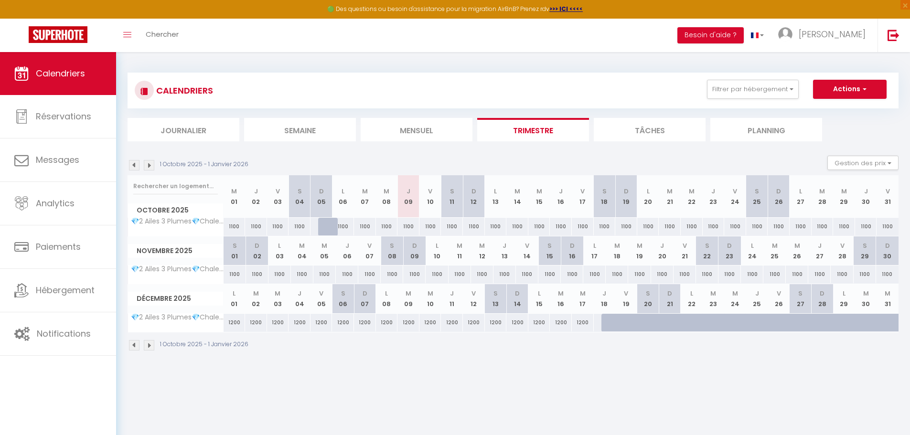
click at [152, 346] on img at bounding box center [149, 345] width 11 height 11
